Goal: Find specific page/section: Find specific page/section

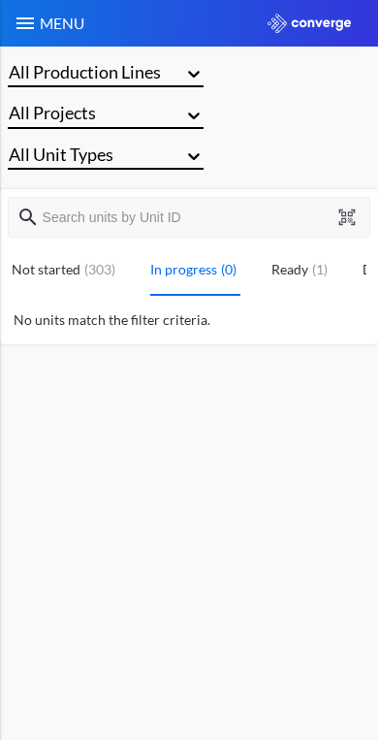
click at [22, 14] on img at bounding box center [25, 23] width 23 height 23
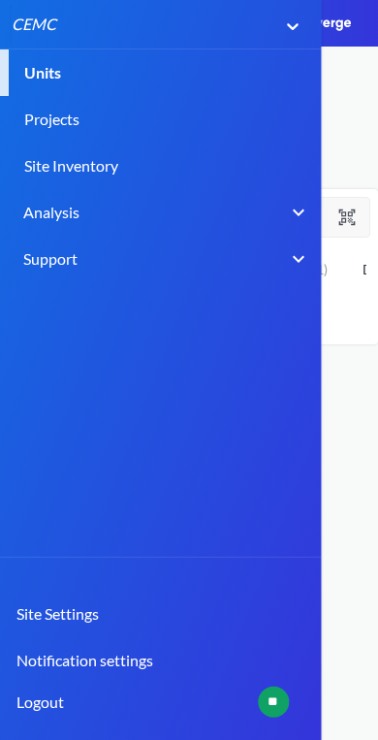
click at [53, 73] on link "Units" at bounding box center [189, 72] width 378 height 47
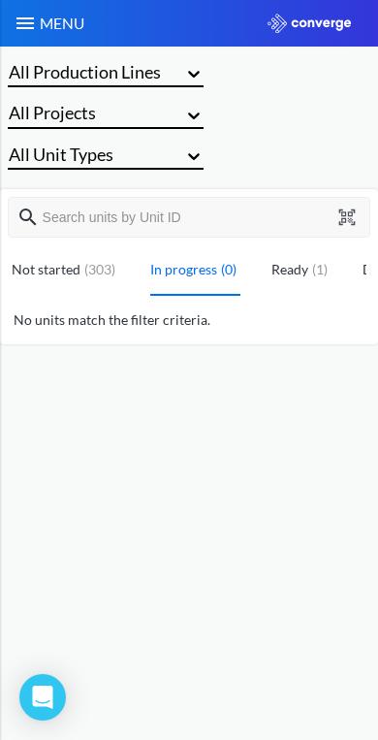
click at [64, 268] on link "Not started ( 303 )" at bounding box center [66, 270] width 108 height 50
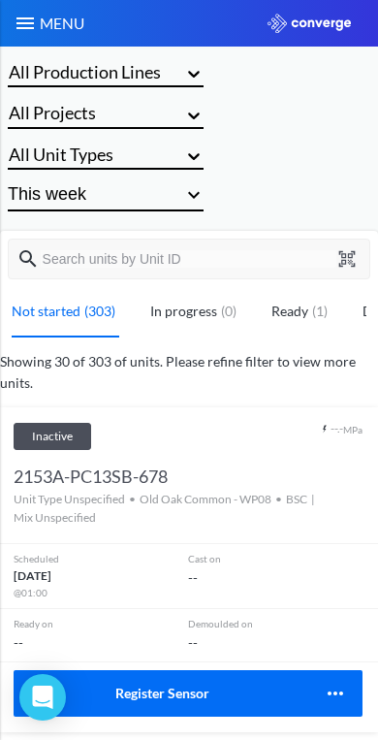
click at [138, 259] on input "text" at bounding box center [189, 258] width 296 height 17
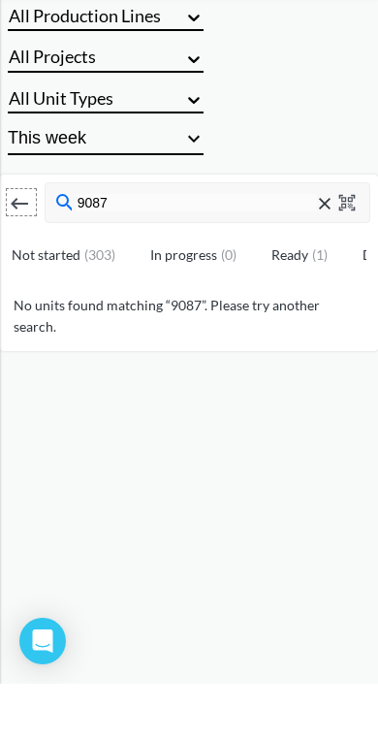
type input "9087"
click at [360, 239] on div "9087" at bounding box center [208, 259] width 326 height 41
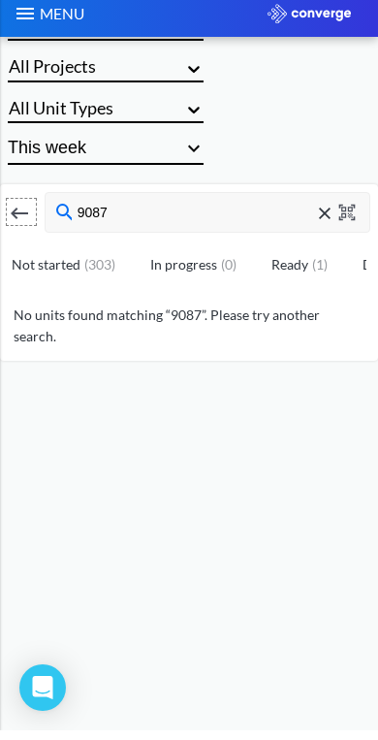
click at [360, 213] on button at bounding box center [349, 221] width 25 height 17
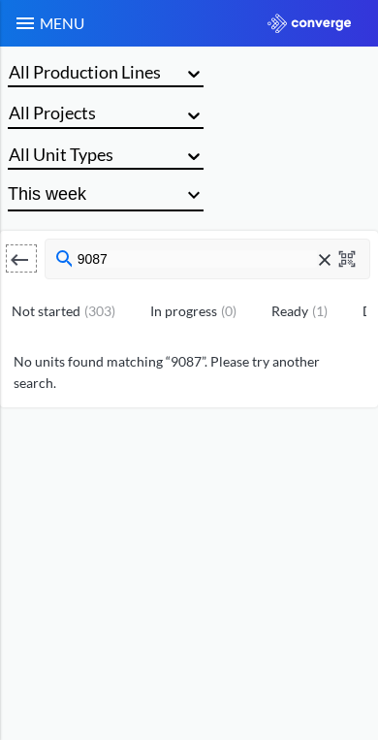
click at [204, 254] on input "9087" at bounding box center [197, 258] width 242 height 17
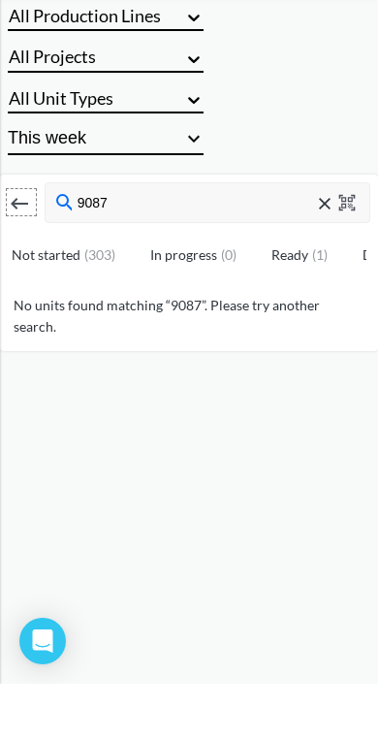
click at [67, 247] on icon at bounding box center [62, 258] width 18 height 23
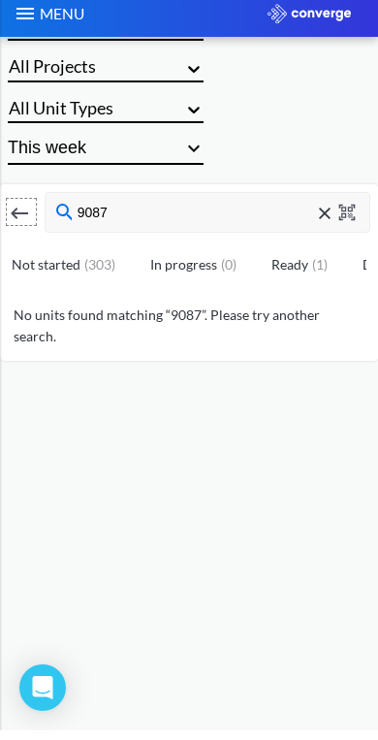
click at [311, 264] on div "( 1 )" at bounding box center [319, 274] width 23 height 21
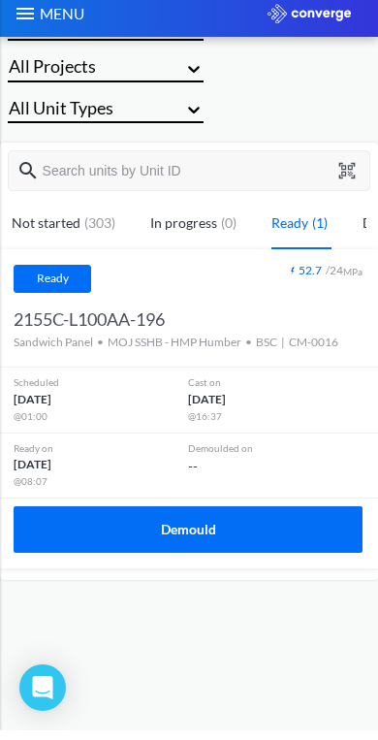
click at [81, 222] on div "( 303 )" at bounding box center [100, 232] width 39 height 21
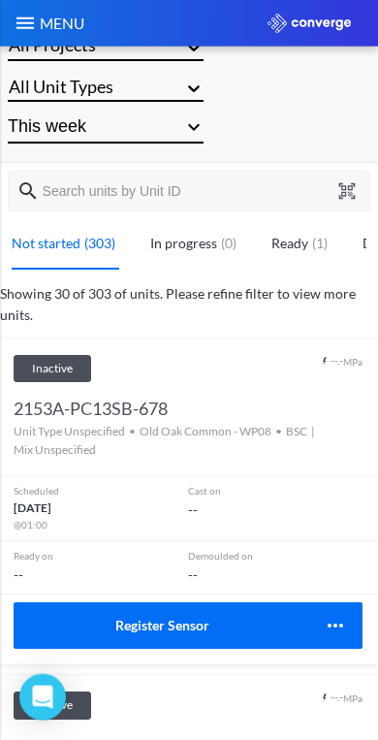
scroll to position [0, 0]
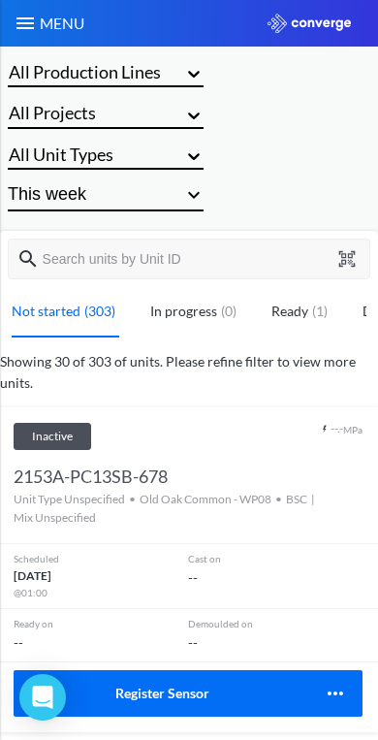
click at [32, 25] on img at bounding box center [25, 23] width 23 height 23
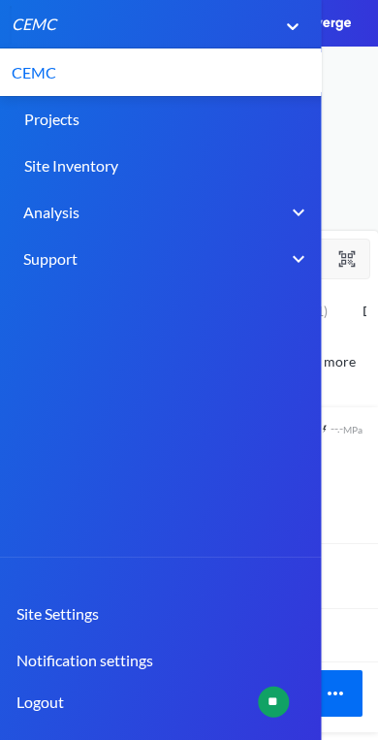
click at [140, 119] on link "Projects" at bounding box center [189, 119] width 378 height 47
